Goal: Navigation & Orientation: Understand site structure

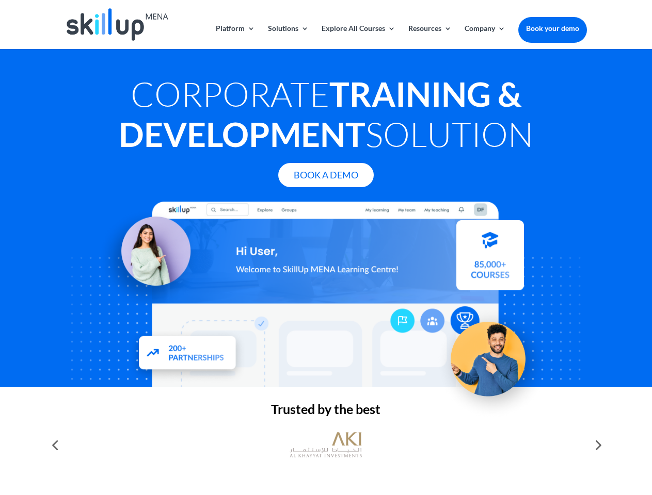
click at [326, 248] on div at bounding box center [325, 295] width 521 height 186
click at [287, 37] on link "Solutions" at bounding box center [288, 37] width 41 height 24
click at [358, 37] on link "Explore All Courses" at bounding box center [358, 37] width 74 height 24
click at [429, 37] on link "Resources" at bounding box center [429, 37] width 43 height 24
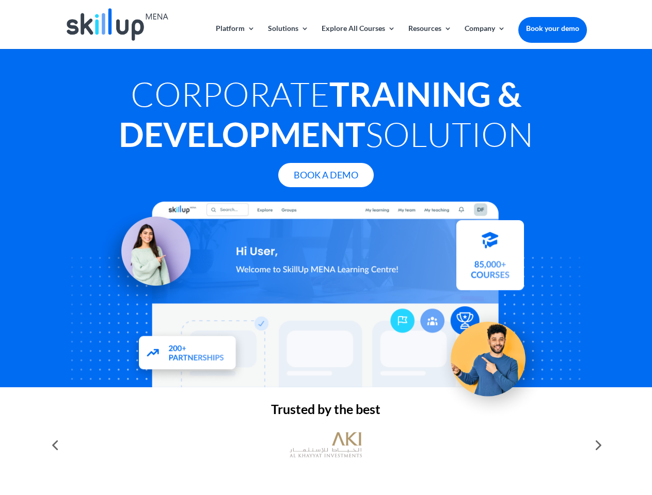
click at [484, 37] on link "Company" at bounding box center [484, 37] width 41 height 24
click at [326, 445] on img at bounding box center [325, 445] width 72 height 36
